Goal: Task Accomplishment & Management: Complete application form

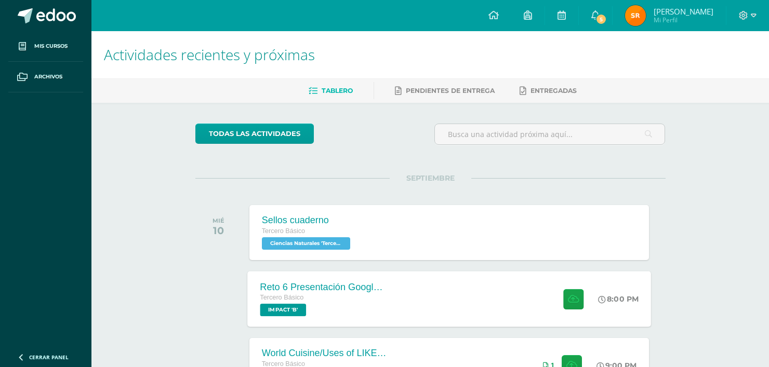
click at [331, 296] on div "Tercero Básico" at bounding box center [323, 298] width 126 height 11
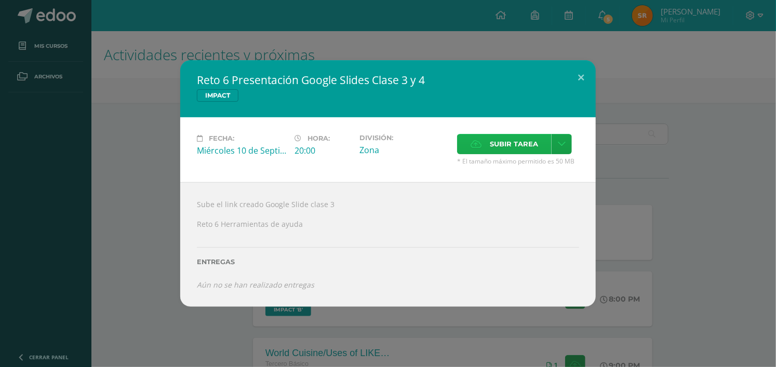
click at [519, 141] on span "Subir tarea" at bounding box center [514, 144] width 48 height 19
click at [0, 0] on input "Subir tarea" at bounding box center [0, 0] width 0 height 0
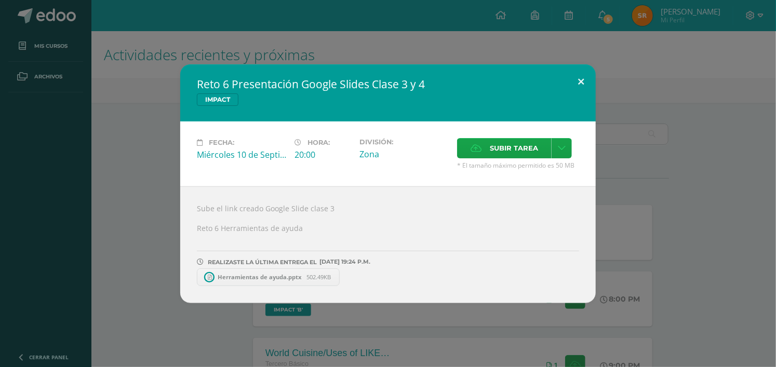
click at [584, 75] on button at bounding box center [581, 81] width 30 height 35
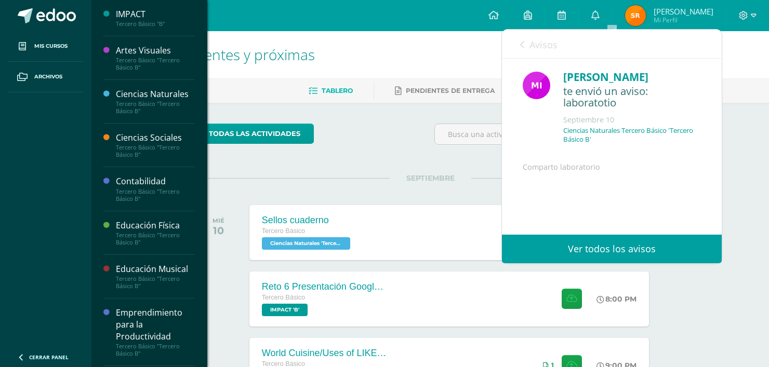
scroll to position [84, 0]
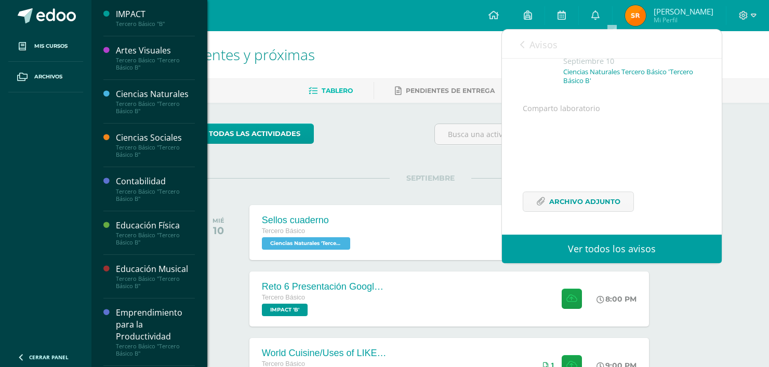
click at [29, 47] on span at bounding box center [22, 46] width 19 height 19
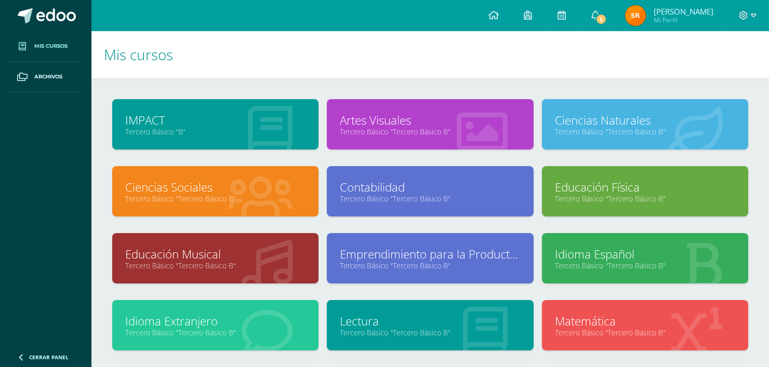
click at [183, 135] on link "Tercero Básico "B"" at bounding box center [215, 132] width 180 height 10
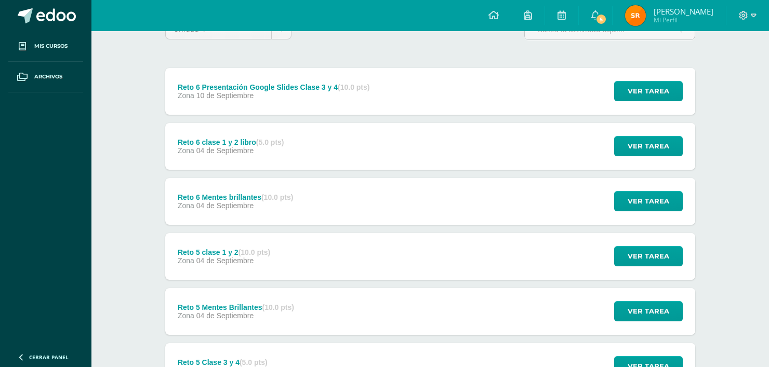
scroll to position [102, 0]
